Goal: Task Accomplishment & Management: Complete application form

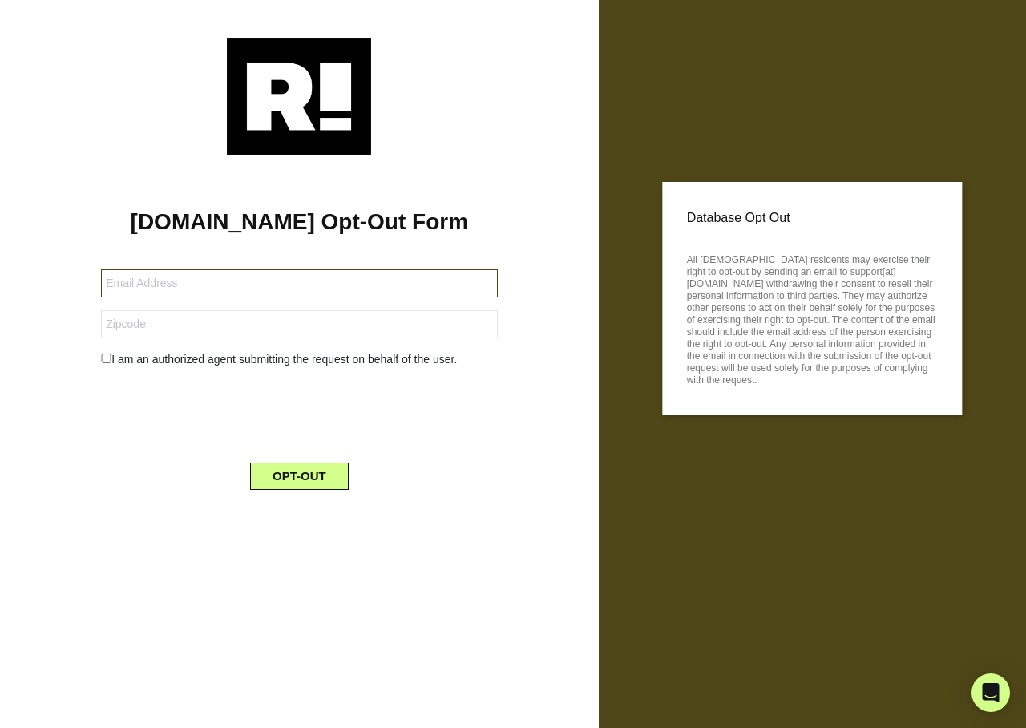
type input "[EMAIL_ADDRESS][DOMAIN_NAME]"
type input "95370"
type input "benrenegar@yahoo.com"
type input "37334"
type input "[EMAIL_ADDRESS][DOMAIN_NAME]"
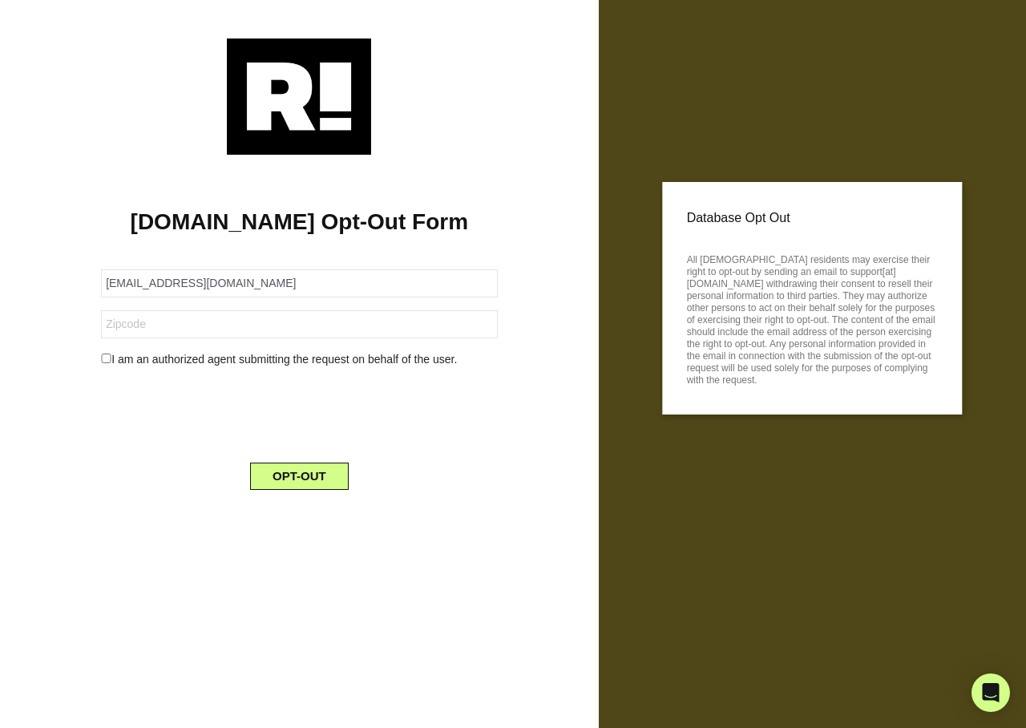
type input "60005"
